Goal: Register for event/course

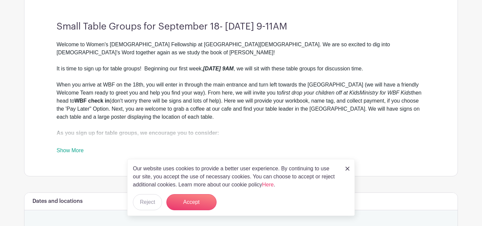
scroll to position [259, 0]
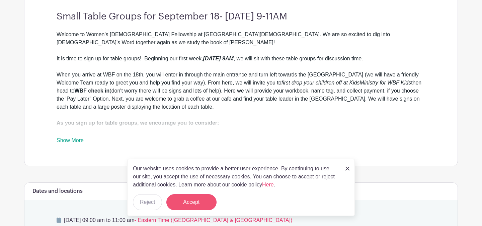
click at [190, 201] on button "Accept" at bounding box center [191, 202] width 50 height 16
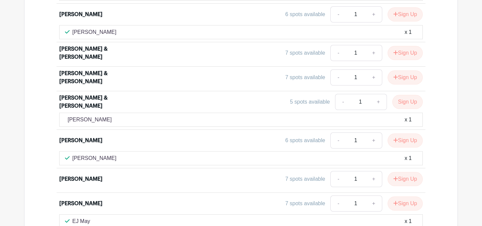
scroll to position [697, 0]
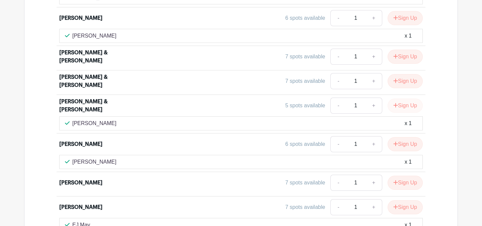
click at [406, 98] on button "Sign Up" at bounding box center [405, 105] width 35 height 14
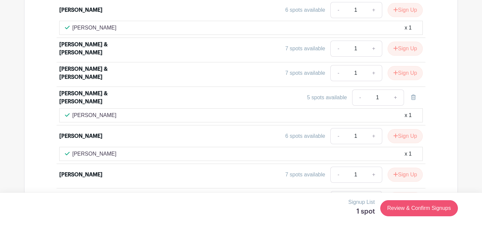
click at [408, 208] on link "Review & Confirm Signups" at bounding box center [419, 208] width 78 height 16
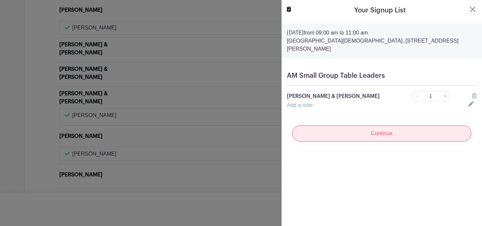
click at [383, 128] on input "Continue" at bounding box center [381, 133] width 179 height 16
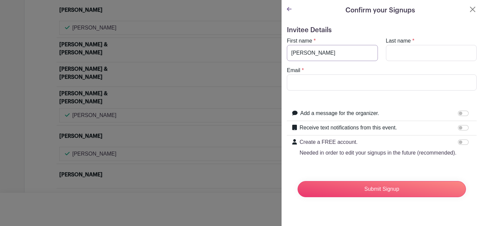
type input "Pam"
type input "Cassel"
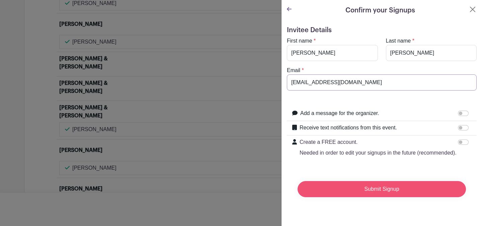
type input "dpcassel@ptd.net"
click at [377, 190] on input "Submit Signup" at bounding box center [382, 189] width 168 height 16
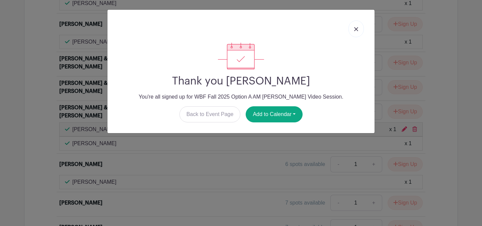
click at [355, 29] on img at bounding box center [356, 29] width 4 height 4
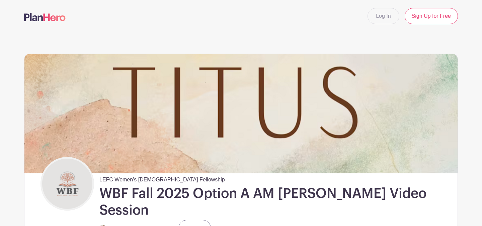
scroll to position [0, 0]
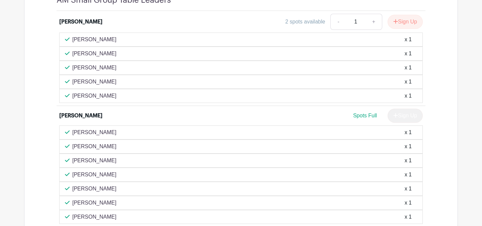
scroll to position [553, 0]
click at [225, 49] on div "[PERSON_NAME] x 1" at bounding box center [241, 53] width 352 height 8
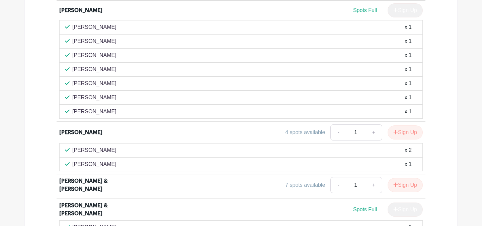
scroll to position [653, 0]
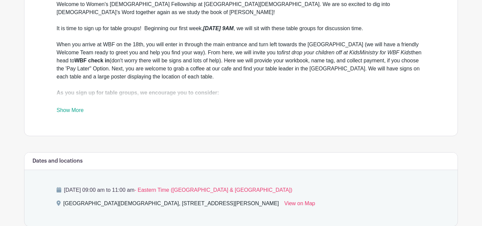
scroll to position [287, 0]
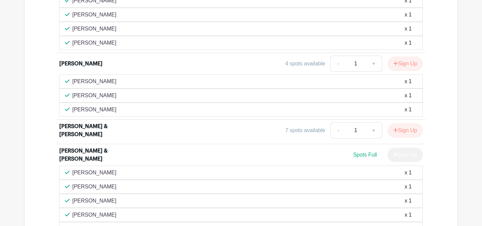
scroll to position [695, 0]
